Goal: Transaction & Acquisition: Register for event/course

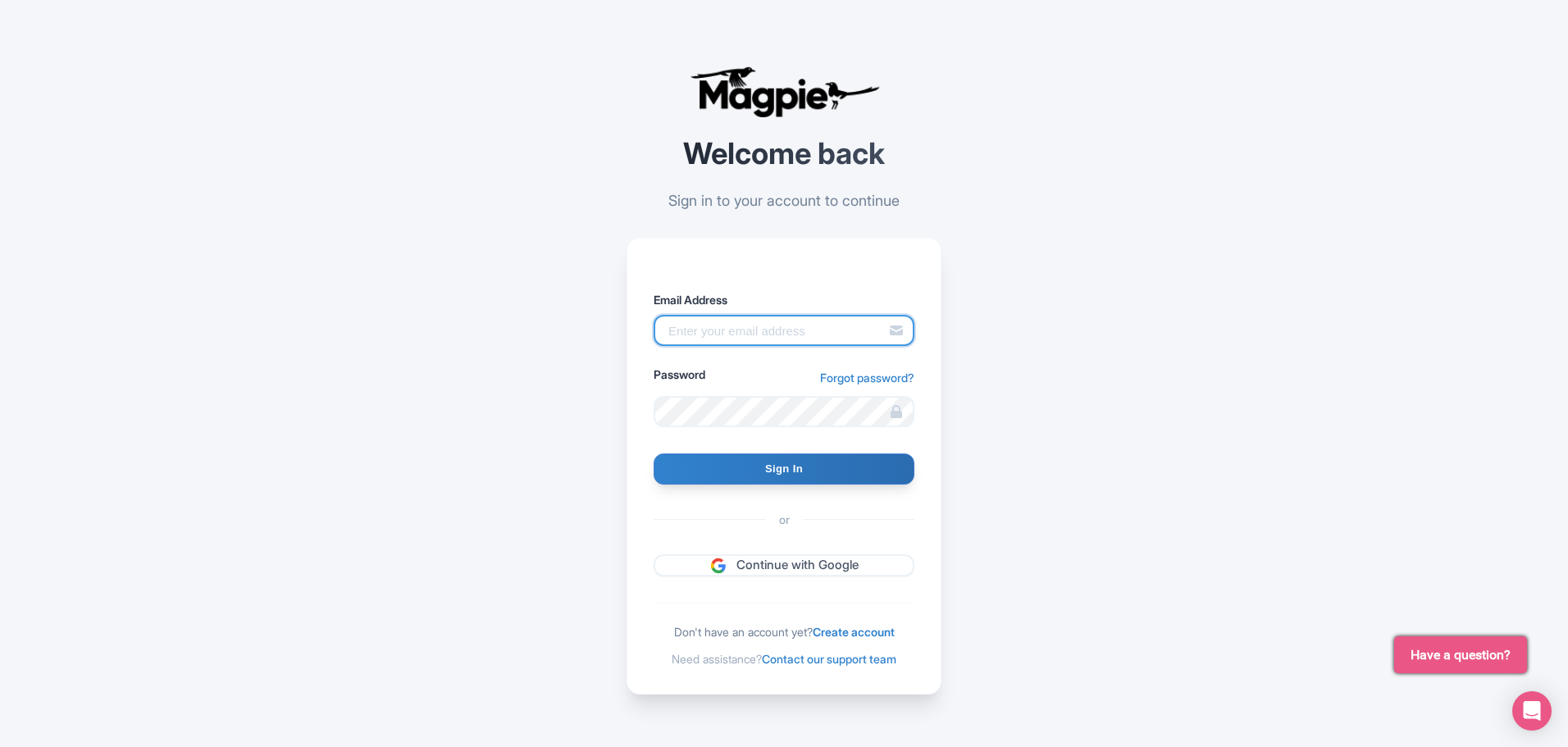
click at [730, 322] on input "Email Address" at bounding box center [784, 331] width 260 height 31
click at [838, 323] on input "gregmuenz@gmail.com" at bounding box center [784, 331] width 260 height 31
type input "g.muenzmay@hotelbeds.com"
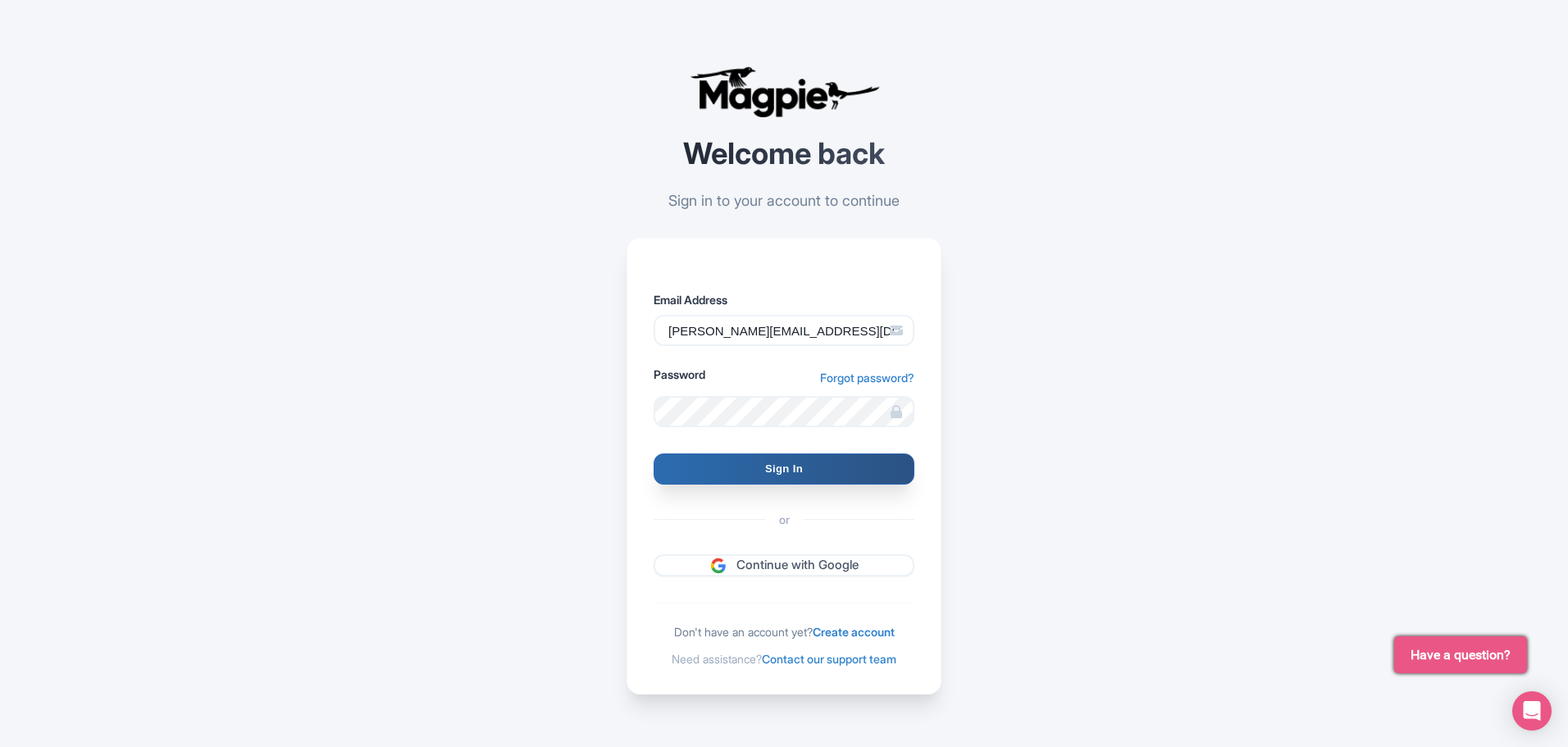
click at [781, 470] on input "Sign In" at bounding box center [784, 469] width 260 height 31
type input "Signing in..."
click at [885, 629] on link "Create account" at bounding box center [854, 632] width 82 height 14
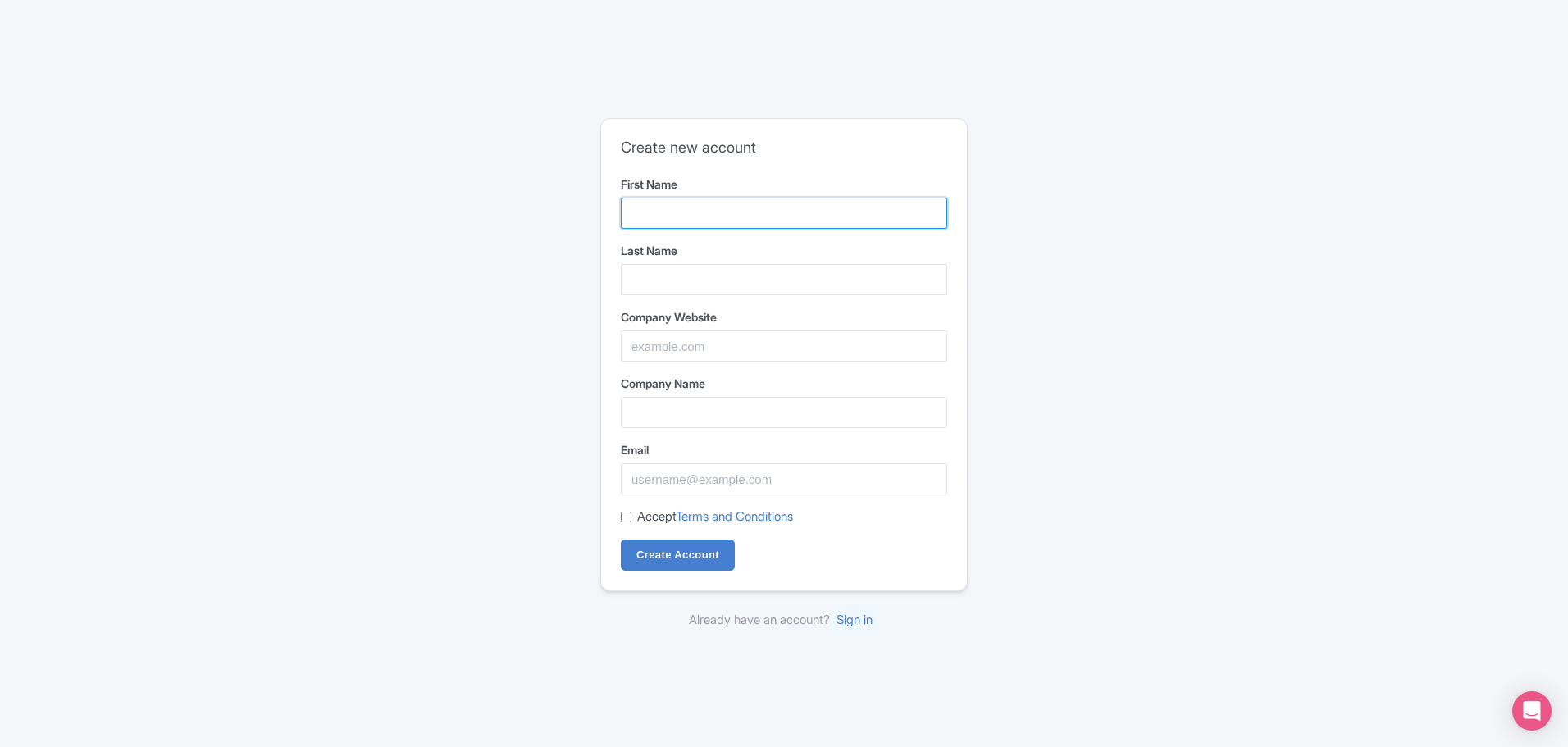
click at [672, 204] on input "First Name" at bounding box center [784, 213] width 326 height 31
type input "[PERSON_NAME]"
type input "Muenzmay"
type input "[EMAIL_ADDRESS][DOMAIN_NAME]"
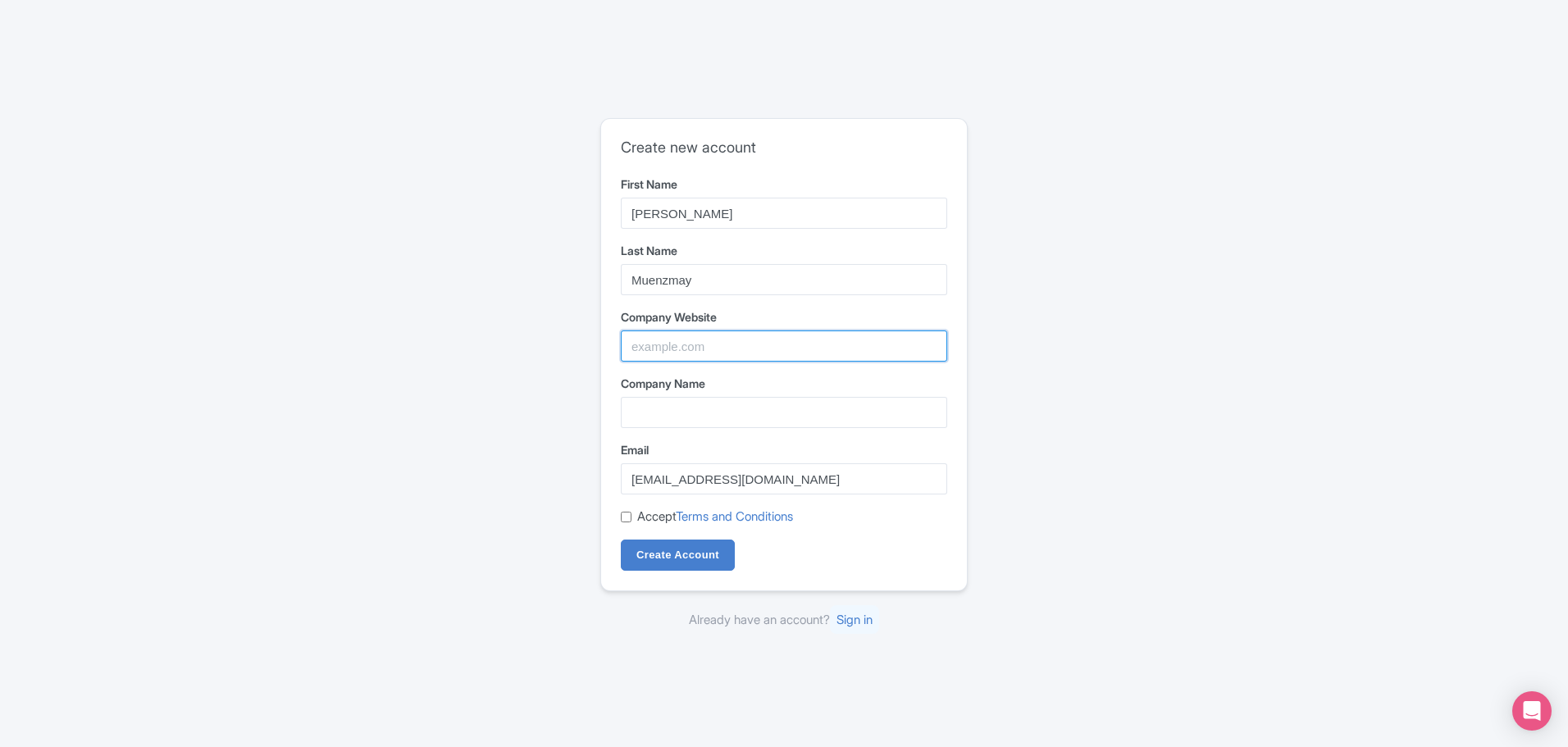
click at [736, 348] on input "Company Website" at bounding box center [784, 346] width 326 height 31
type input "Hotelbeds USA Inc"
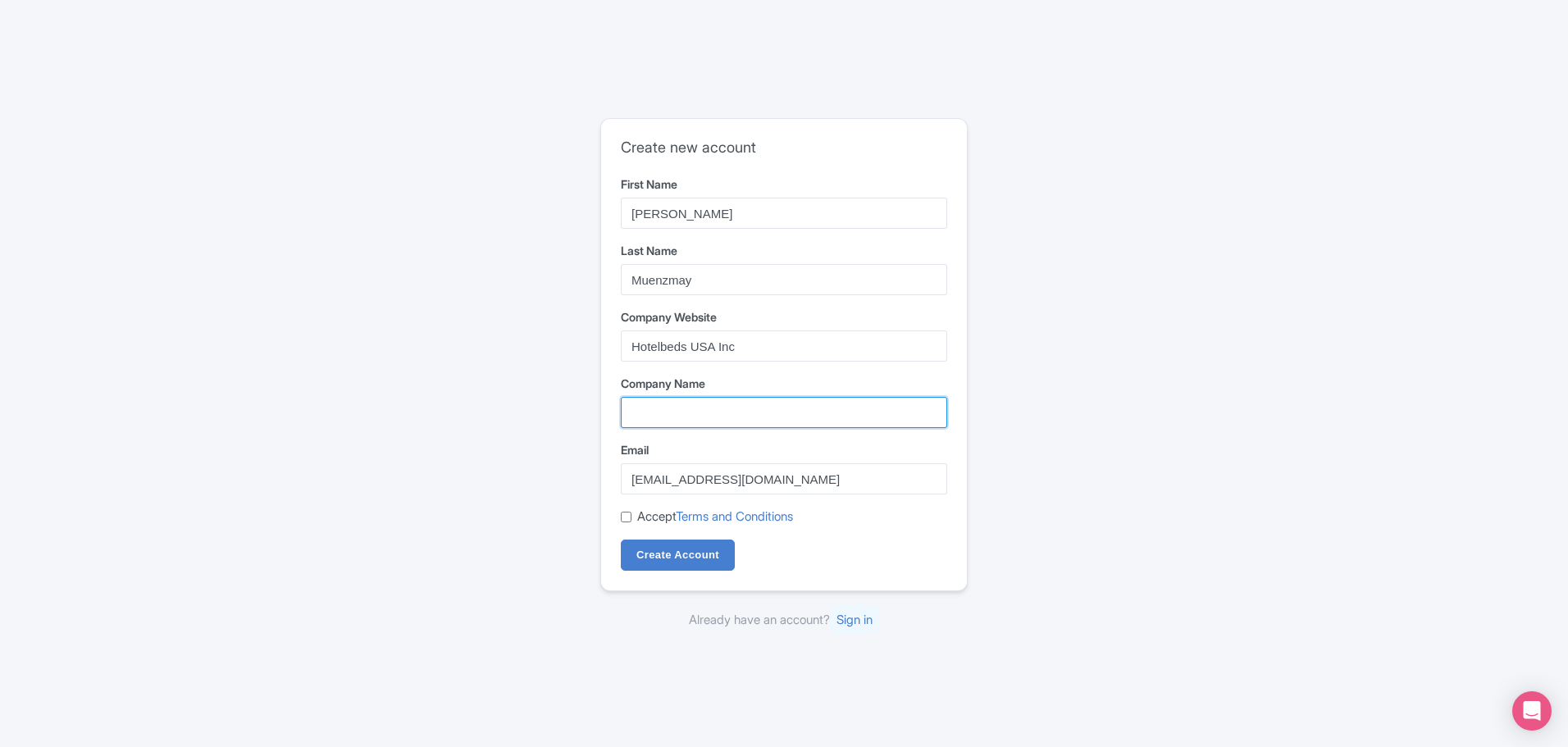
type input "Hotelbeds USA Inc"
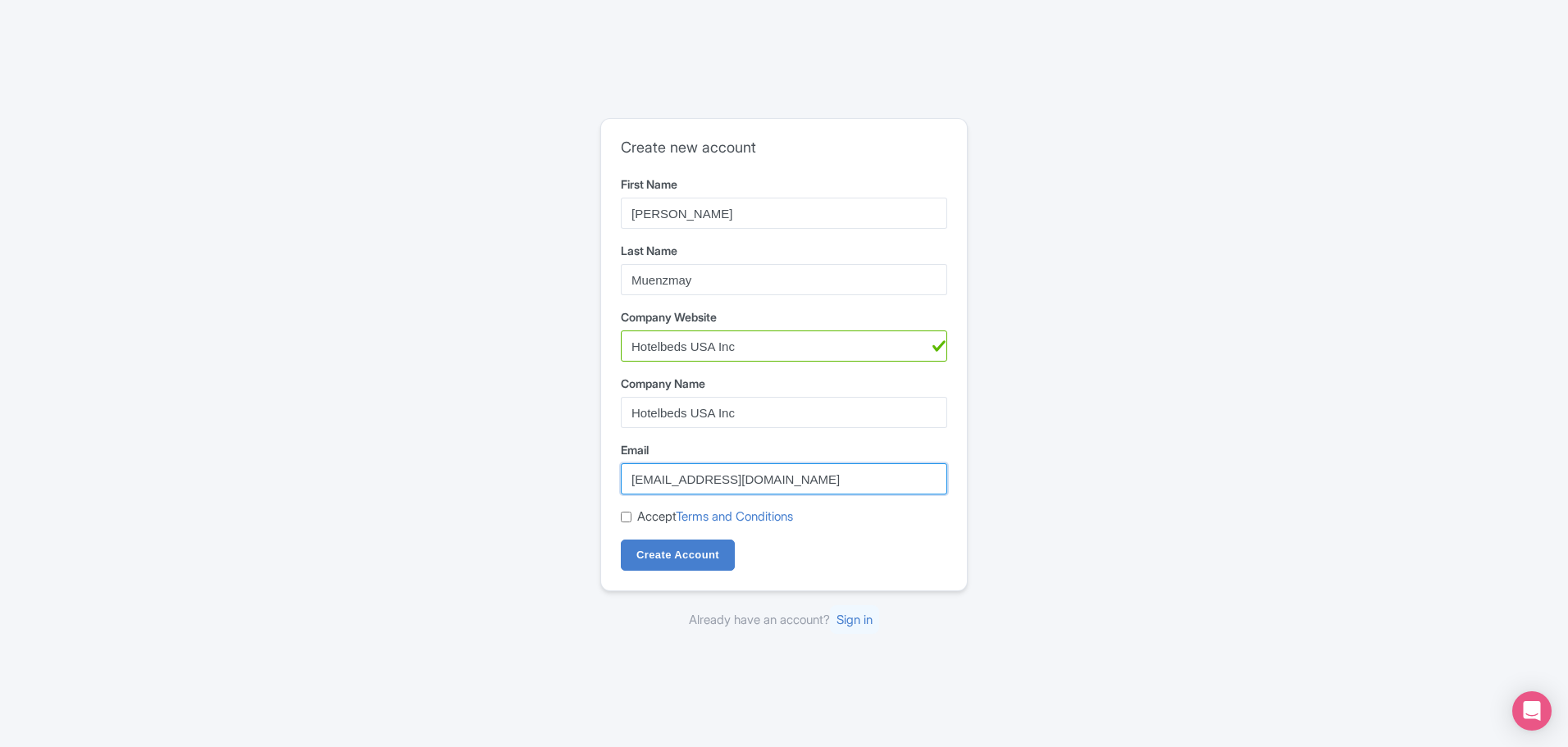
drag, startPoint x: 796, startPoint y: 478, endPoint x: 527, endPoint y: 470, distance: 269.1
click at [527, 470] on div "Create new account First Name [PERSON_NAME] Last Name [GEOGRAPHIC_DATA] Company…" at bounding box center [784, 374] width 1050 height 525
click at [764, 480] on input "[PERSON_NAME][EMAIL_ADDRESS][DOMAIN_NAME]" at bounding box center [784, 479] width 326 height 31
type input "g.muenzmay@hbxgroup.com"
click at [626, 515] on input "Accept Terms and Conditions" at bounding box center [626, 517] width 10 height 10
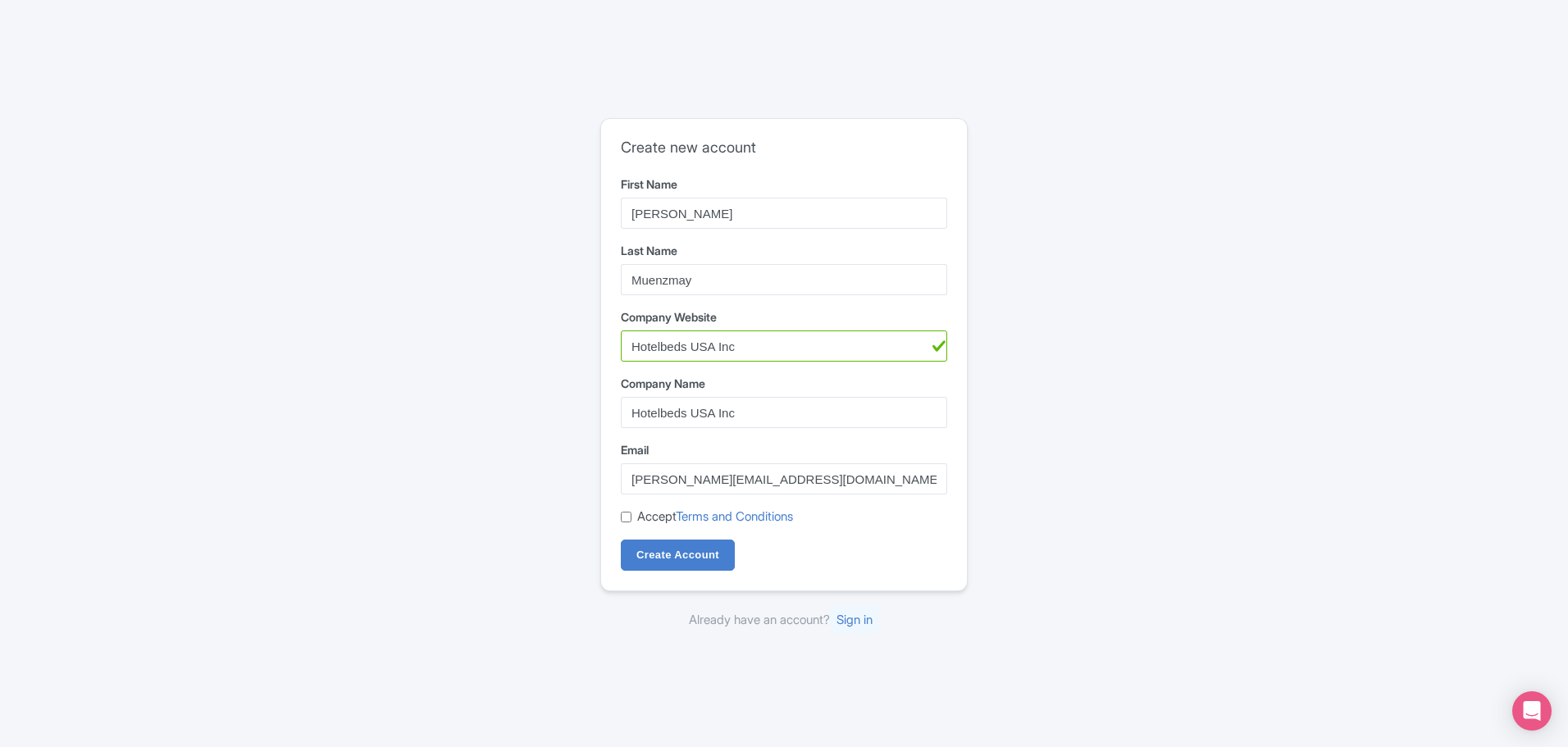
checkbox input "true"
click at [665, 561] on input "Create Account" at bounding box center [677, 555] width 114 height 31
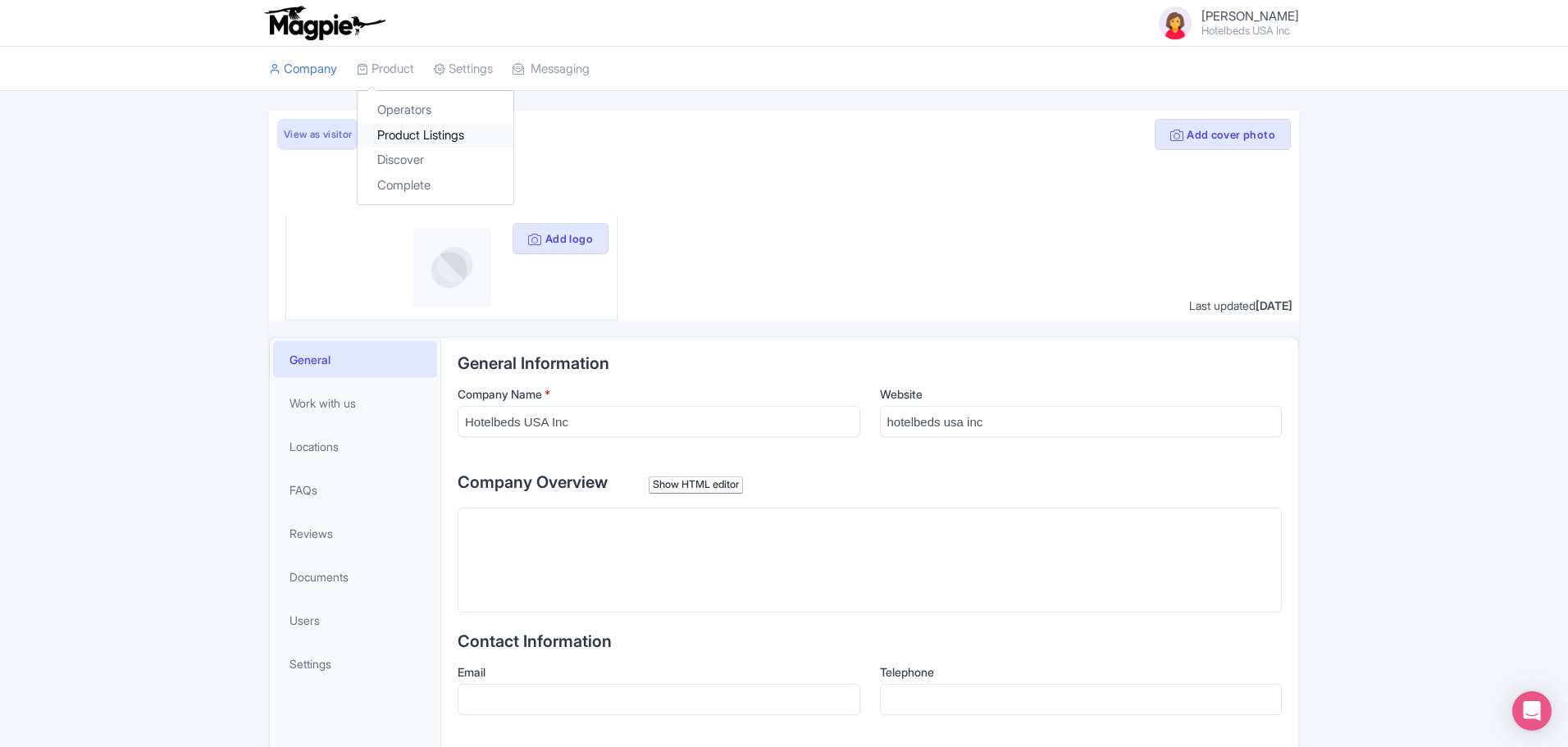
click at [437, 128] on link "Product Listings" at bounding box center [435, 136] width 156 height 26
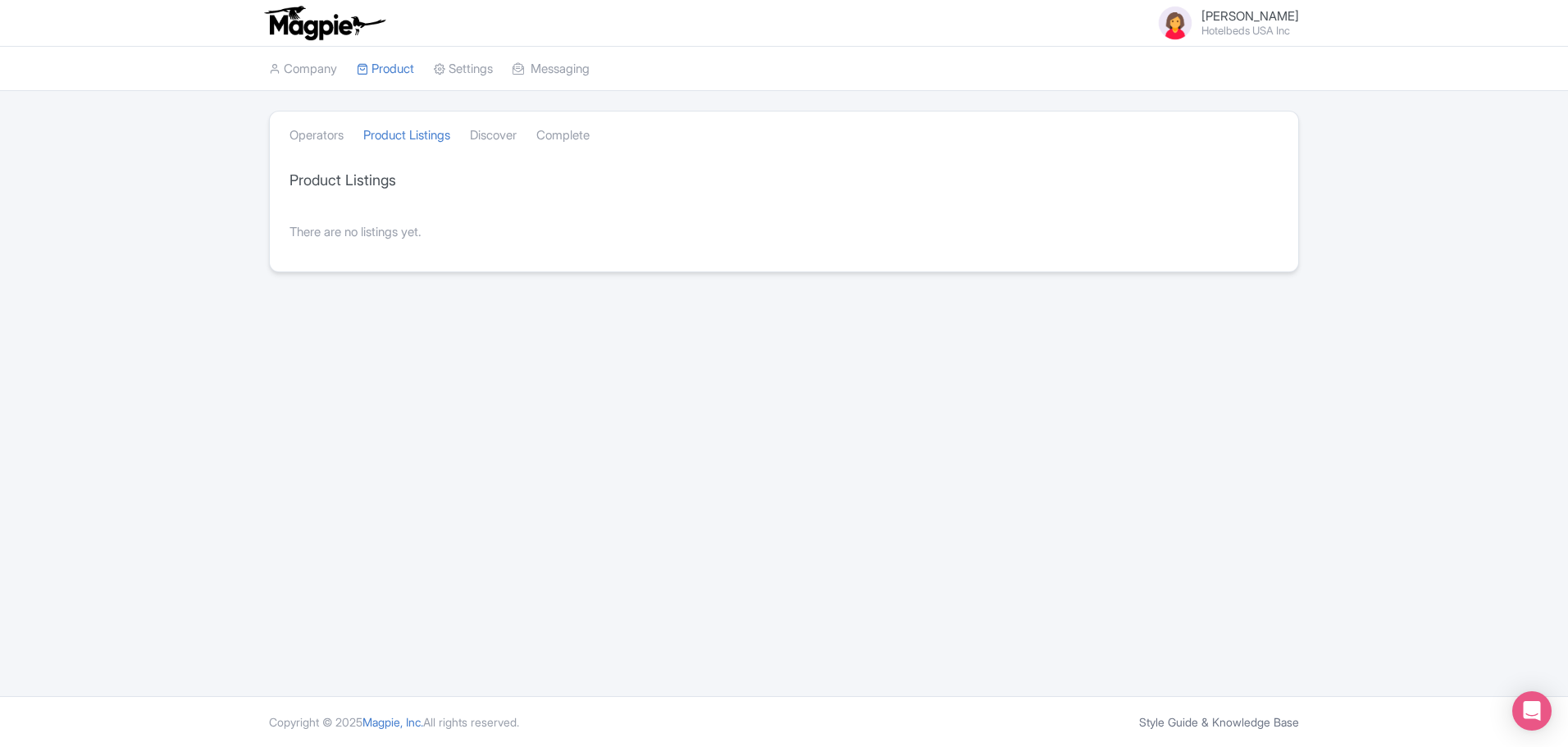
click at [945, 272] on div "Operators Product Listings Discover Complete Product Listings Rewrite multiple …" at bounding box center [784, 191] width 1030 height 162
click at [329, 21] on img at bounding box center [324, 23] width 127 height 36
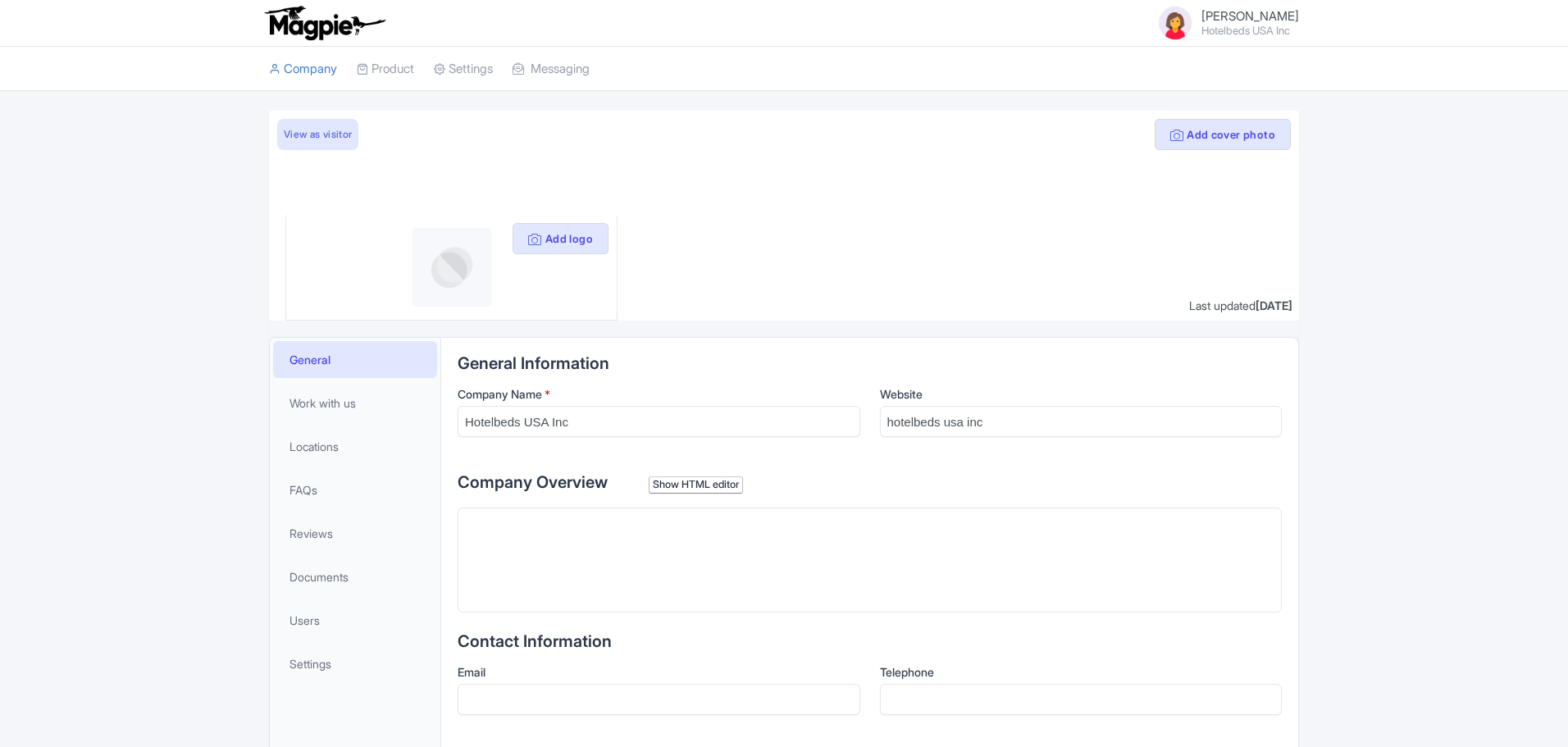
click at [323, 63] on link "Company" at bounding box center [302, 69] width 68 height 45
click at [1202, 21] on link "Greg Muenzmay Hotelbeds USA Inc" at bounding box center [1222, 23] width 153 height 39
click at [1186, 126] on link "Sign out" at bounding box center [1220, 123] width 156 height 26
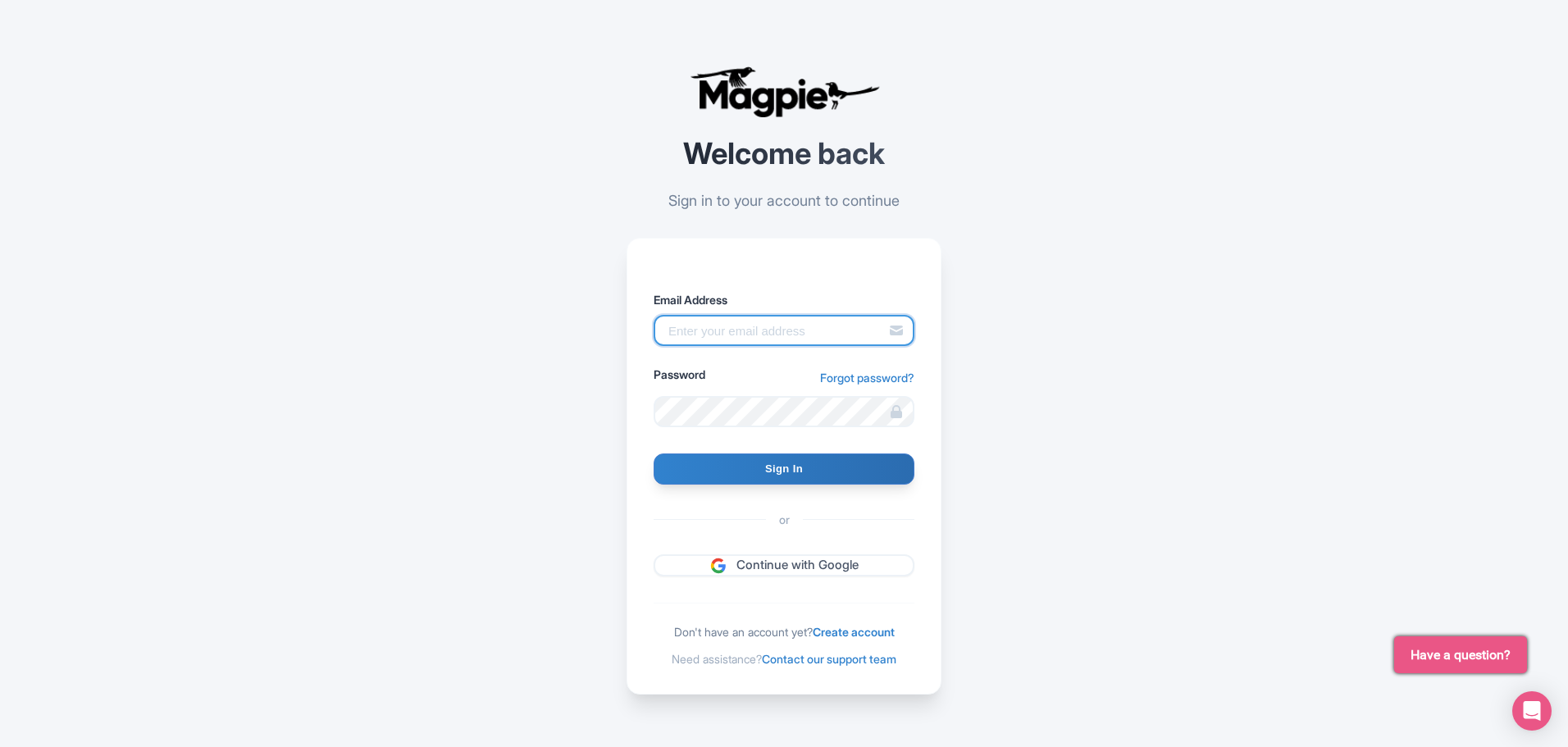
click at [792, 327] on input "Email Address" at bounding box center [784, 331] width 260 height 31
type input "[EMAIL_ADDRESS][DOMAIN_NAME]"
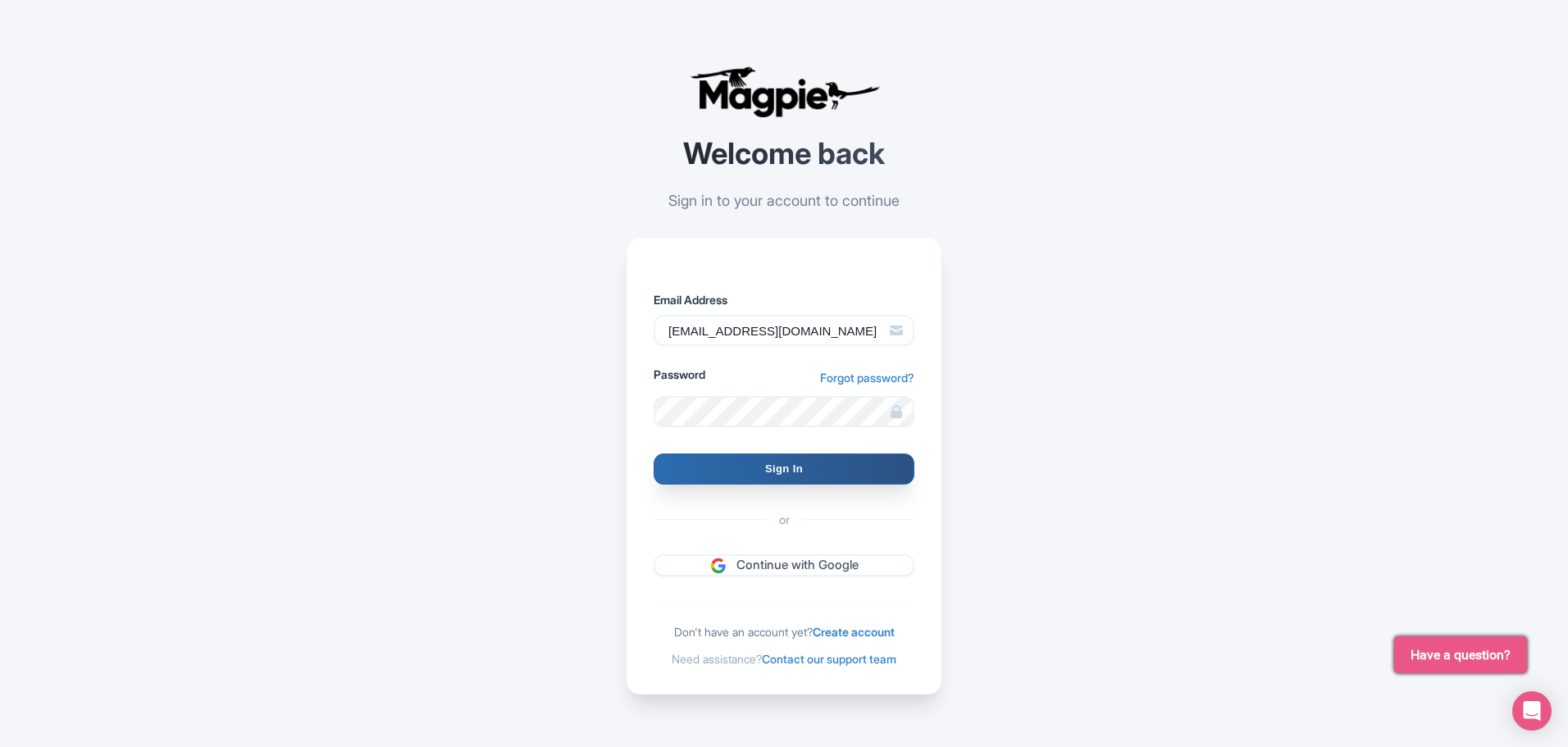
click at [775, 473] on input "Sign In" at bounding box center [784, 469] width 260 height 31
type input "Signing in..."
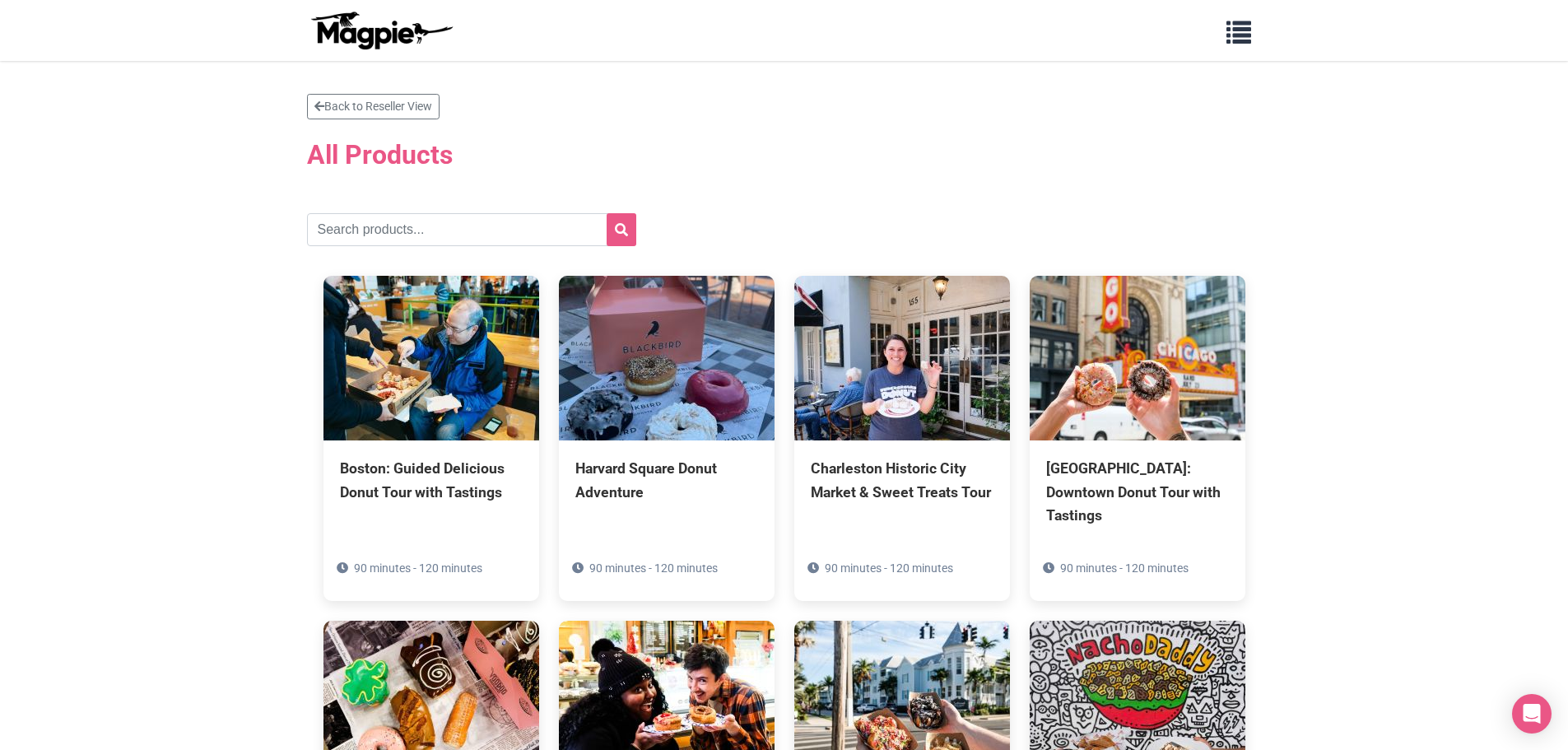
click at [340, 34] on img at bounding box center [381, 30] width 148 height 40
click at [1242, 37] on span "button" at bounding box center [1239, 28] width 25 height 25
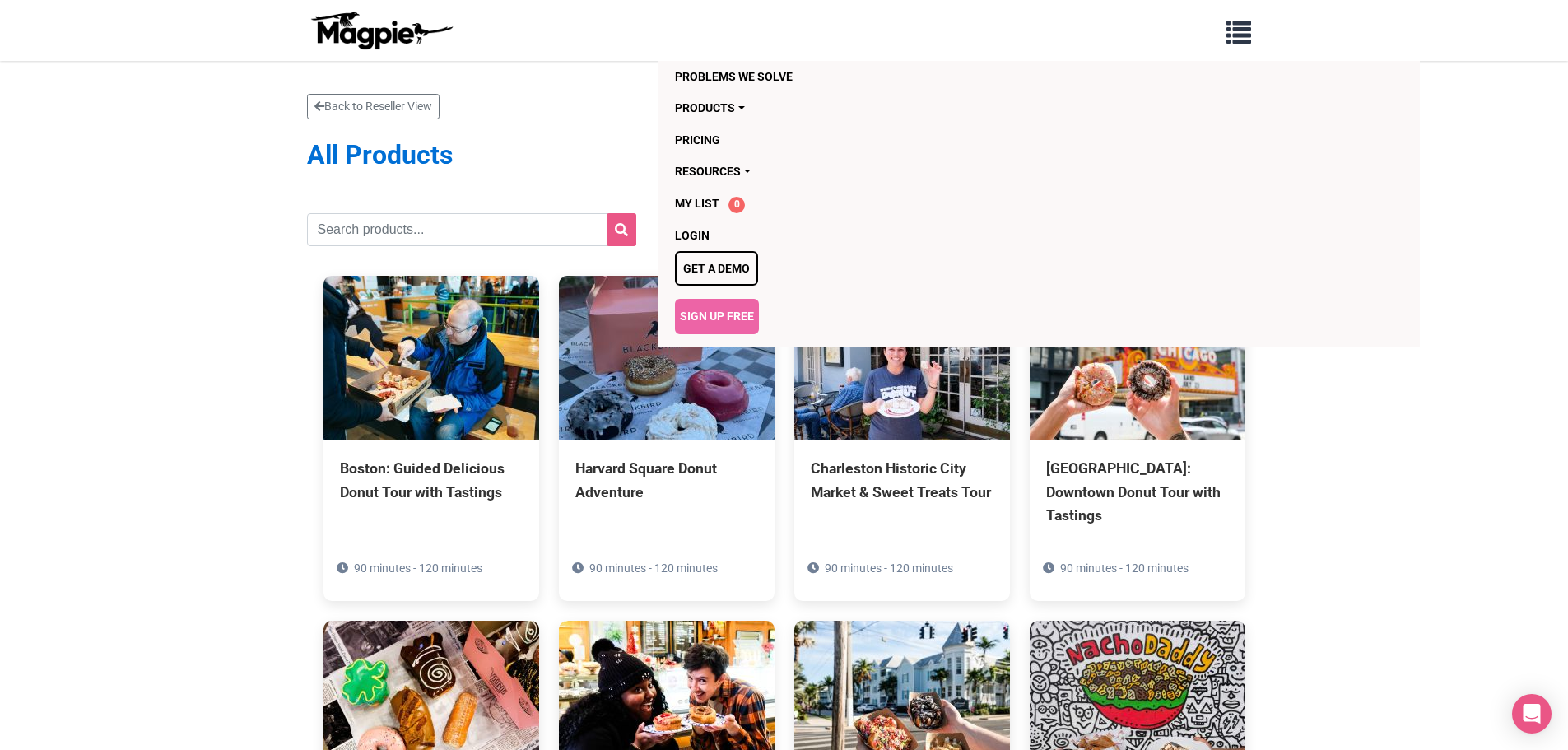
click at [328, 152] on h2 "All Products" at bounding box center [784, 154] width 955 height 51
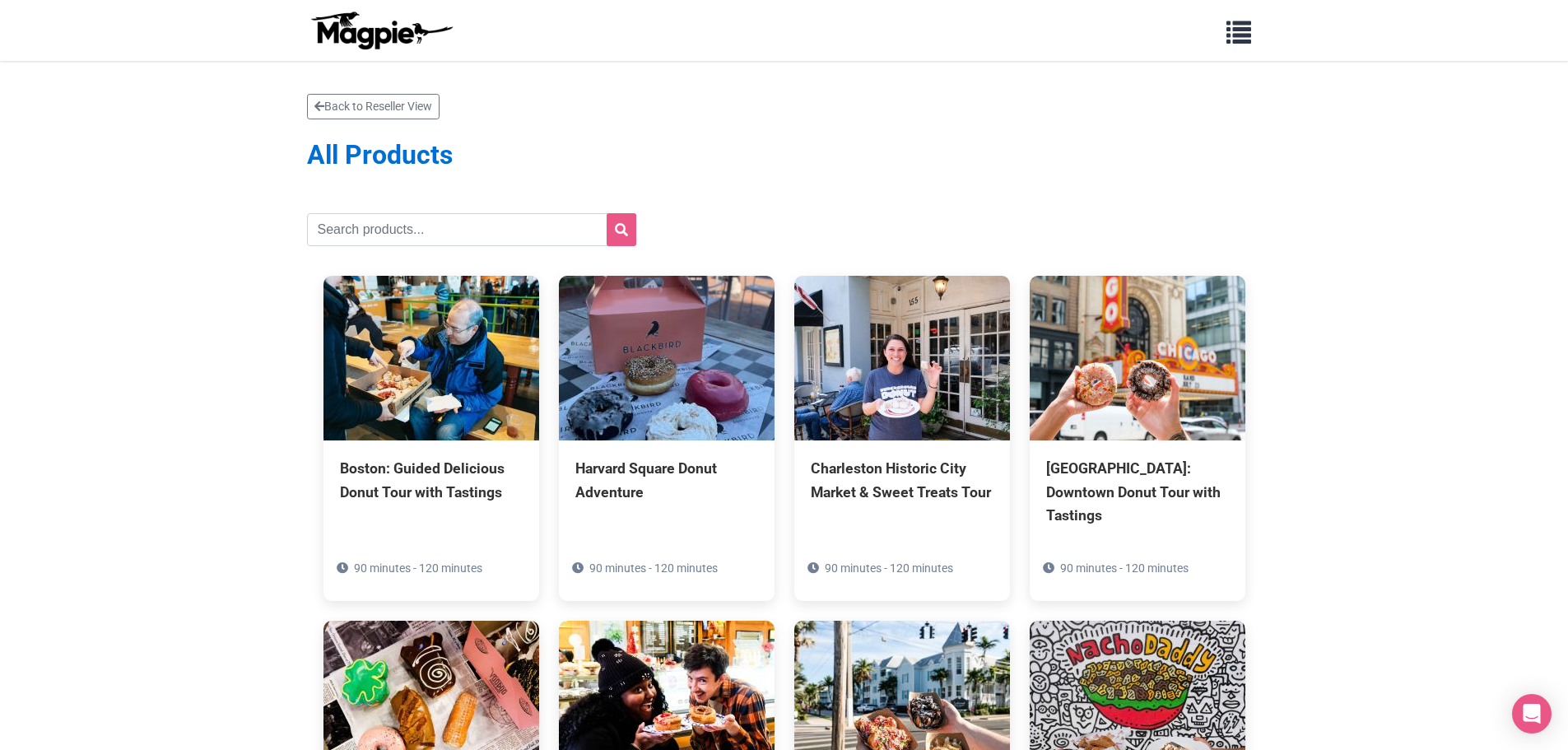
click at [328, 142] on h2 "All Products" at bounding box center [784, 154] width 955 height 51
click at [322, 152] on h2 "All Products" at bounding box center [784, 154] width 955 height 51
click at [336, 107] on link "Back to Reseller View" at bounding box center [373, 107] width 132 height 26
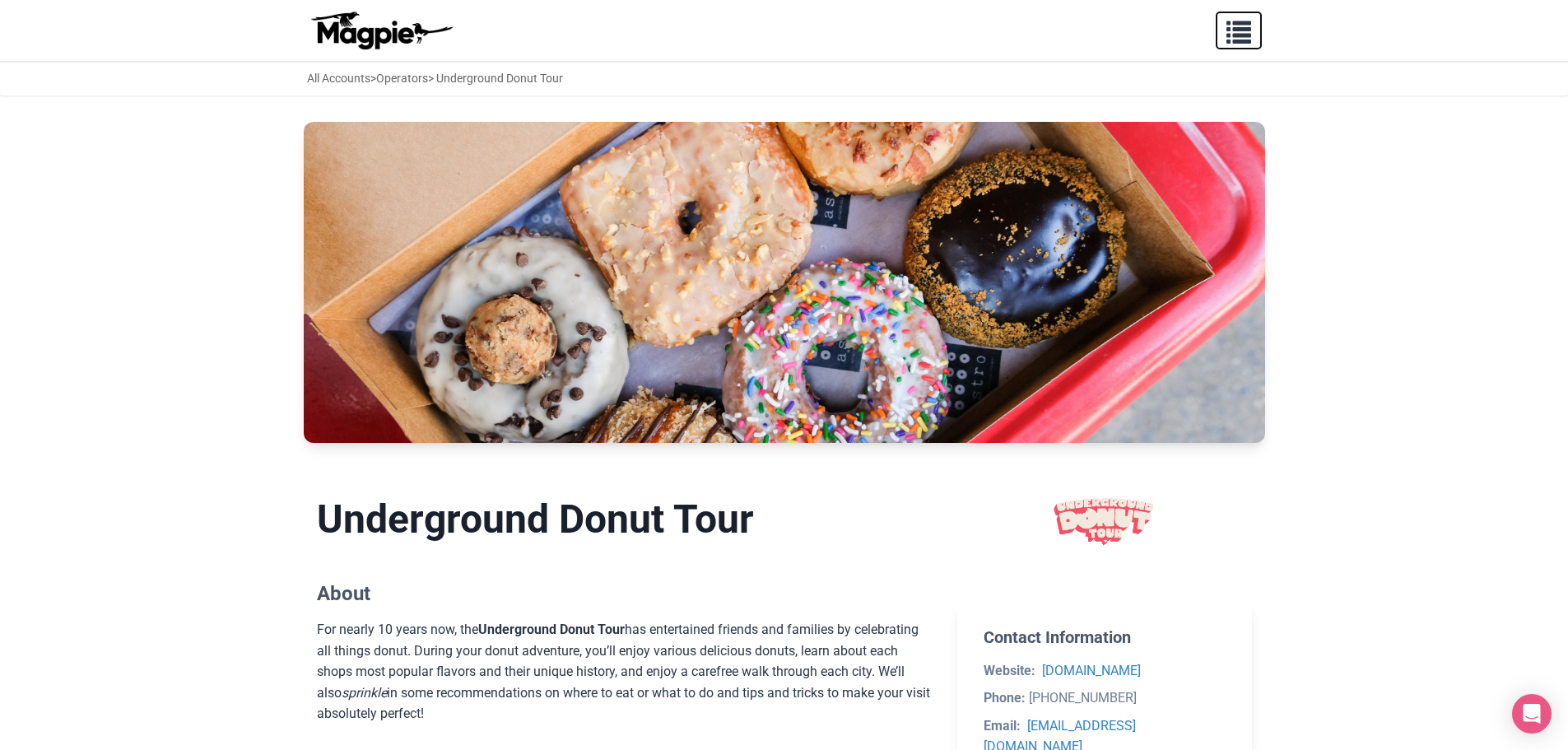
click at [1240, 29] on span "button" at bounding box center [1239, 28] width 25 height 25
